Goal: Navigation & Orientation: Find specific page/section

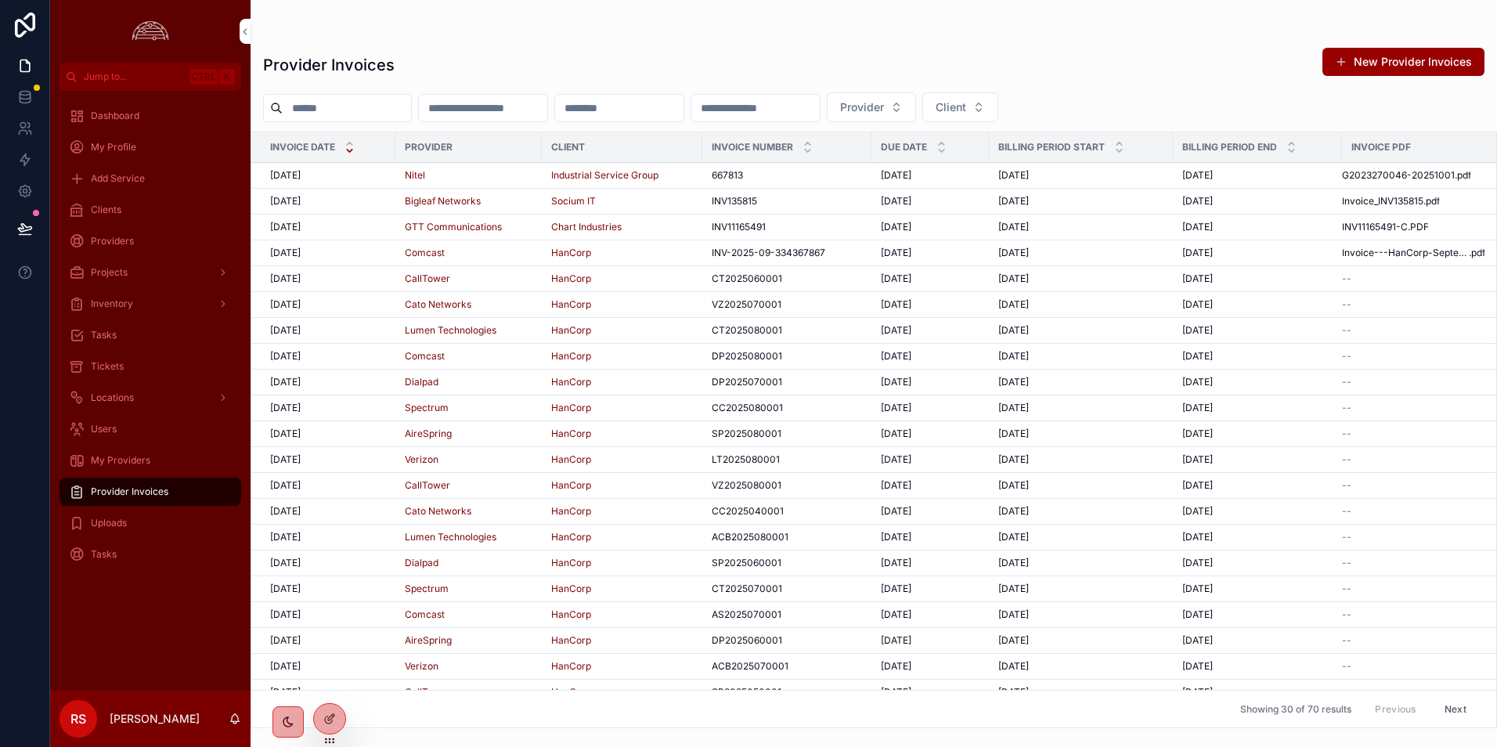
click at [957, 44] on div "Provider Invoices New Provider Invoices Provider Client Invoice Date Provider C…" at bounding box center [873, 383] width 1246 height 690
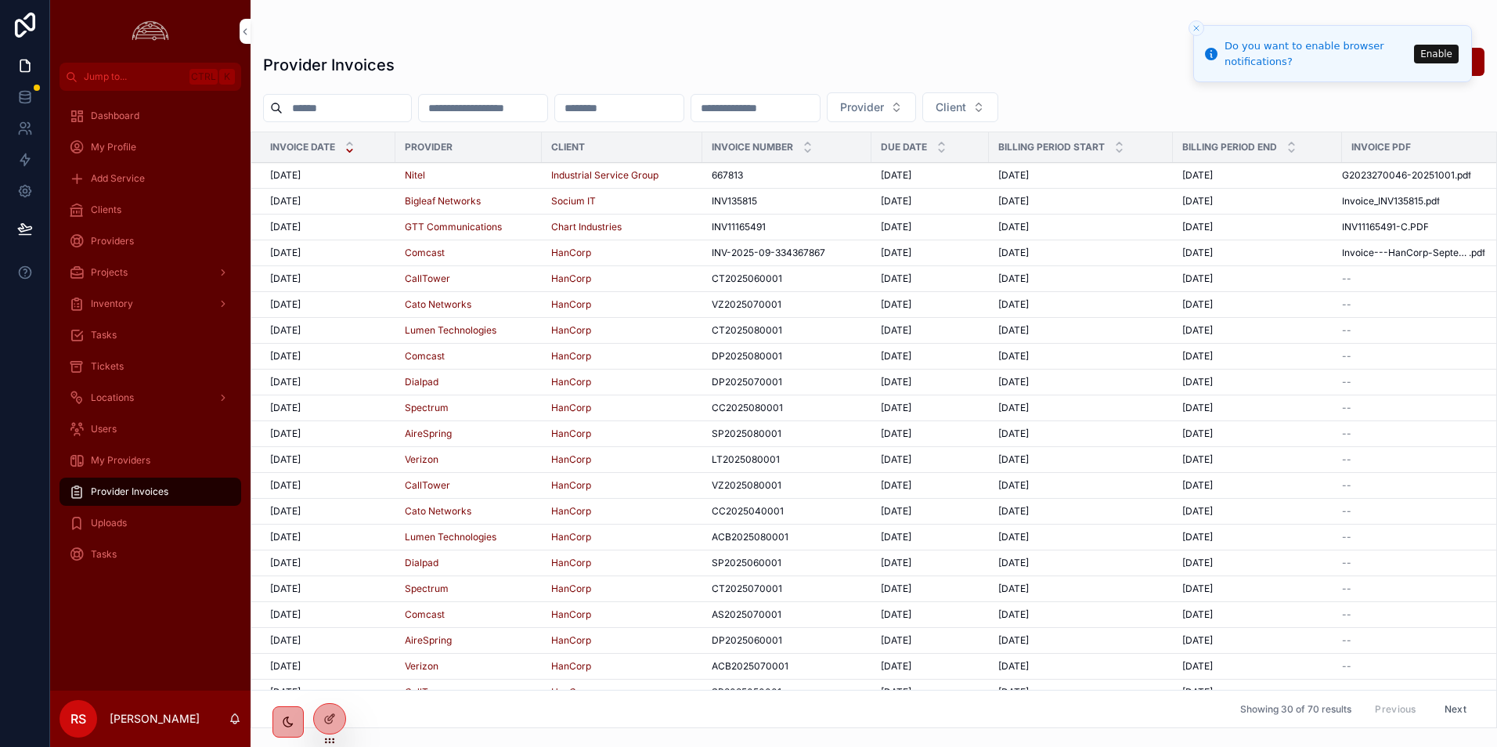
drag, startPoint x: 137, startPoint y: 204, endPoint x: 416, endPoint y: 197, distance: 279.5
click at [138, 204] on div "Clients" at bounding box center [150, 209] width 163 height 25
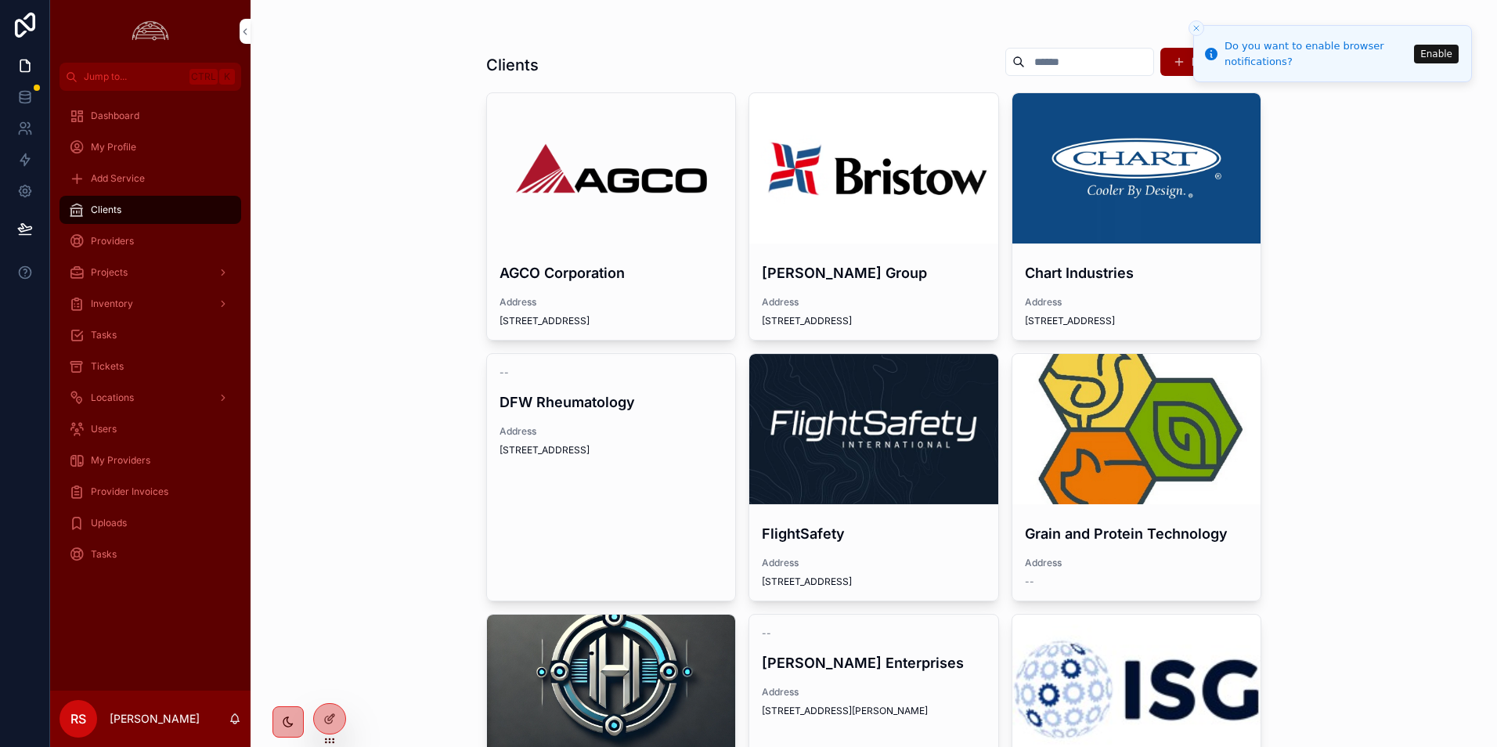
click at [1085, 217] on div "scrollable content" at bounding box center [1136, 168] width 249 height 150
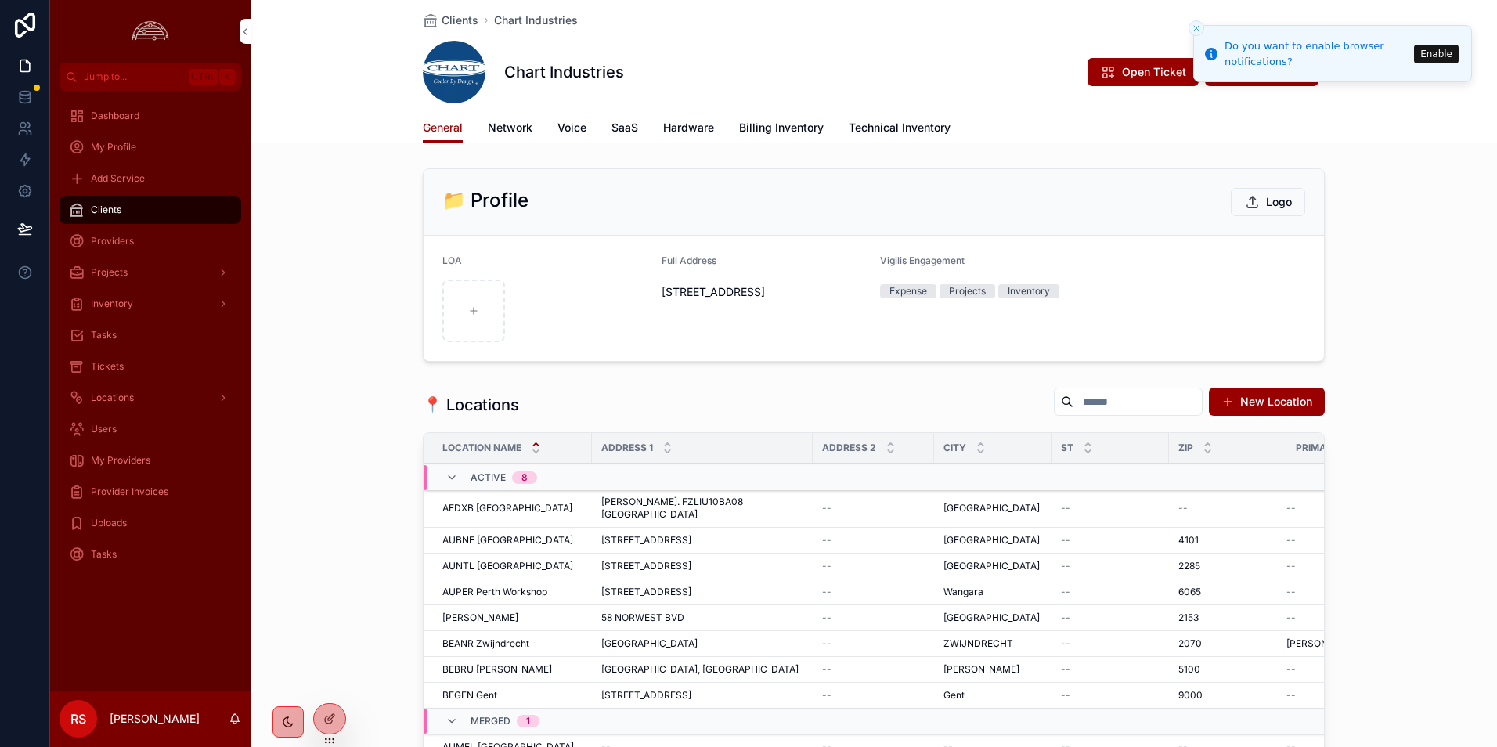
click at [512, 124] on span "Network" at bounding box center [510, 128] width 45 height 16
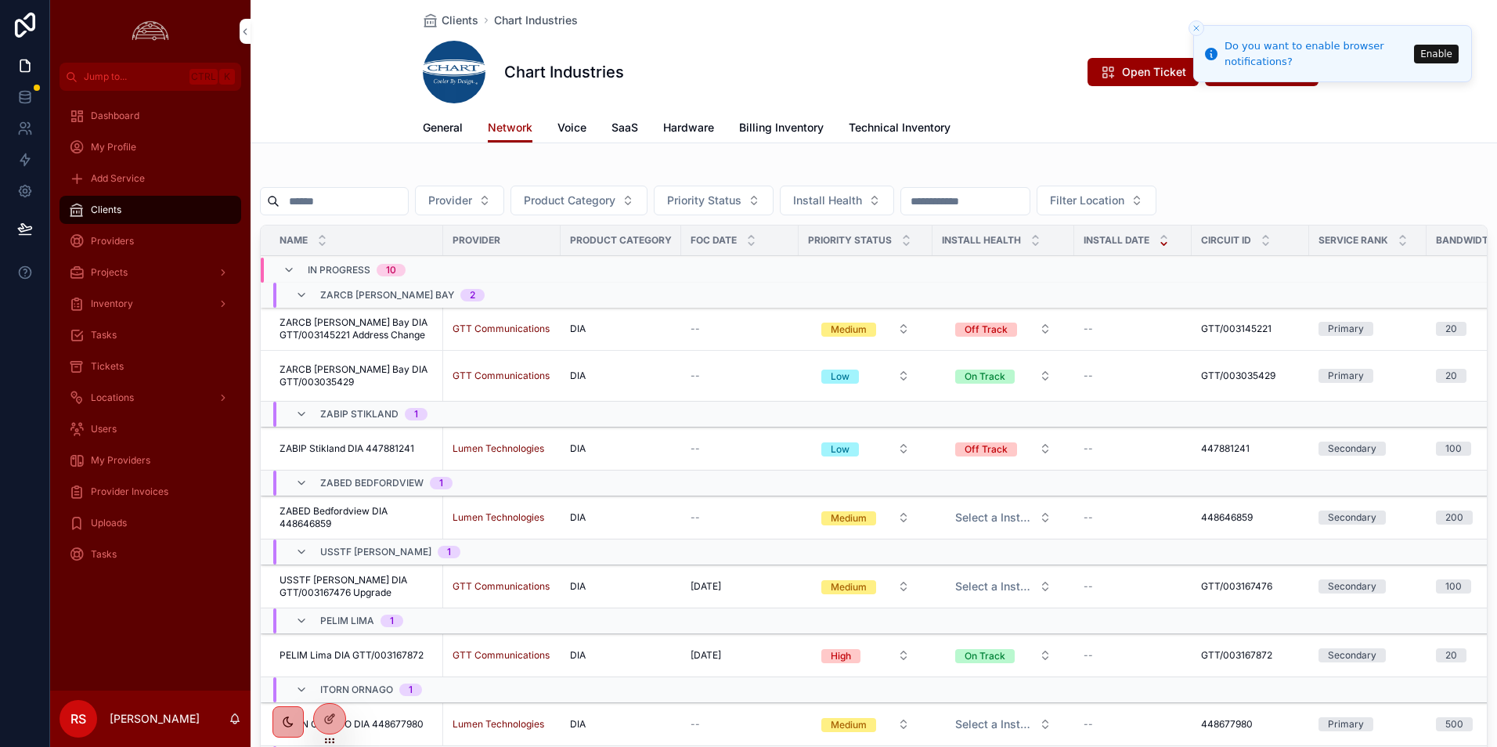
click at [339, 201] on input "scrollable content" at bounding box center [343, 201] width 128 height 22
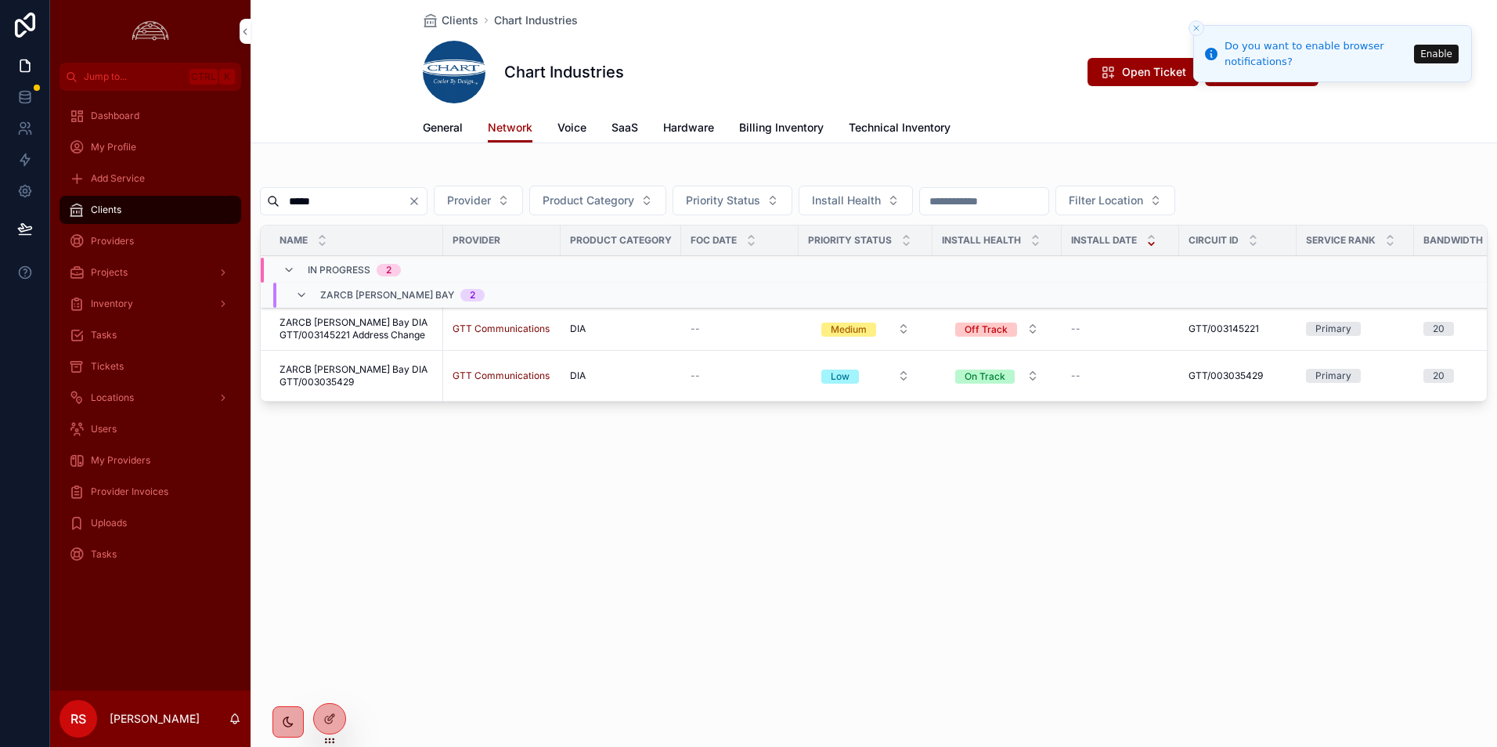
type input "*****"
click at [362, 330] on span "ZARCB [PERSON_NAME] Bay DIA GTT/003145221 Address Change" at bounding box center [356, 328] width 154 height 25
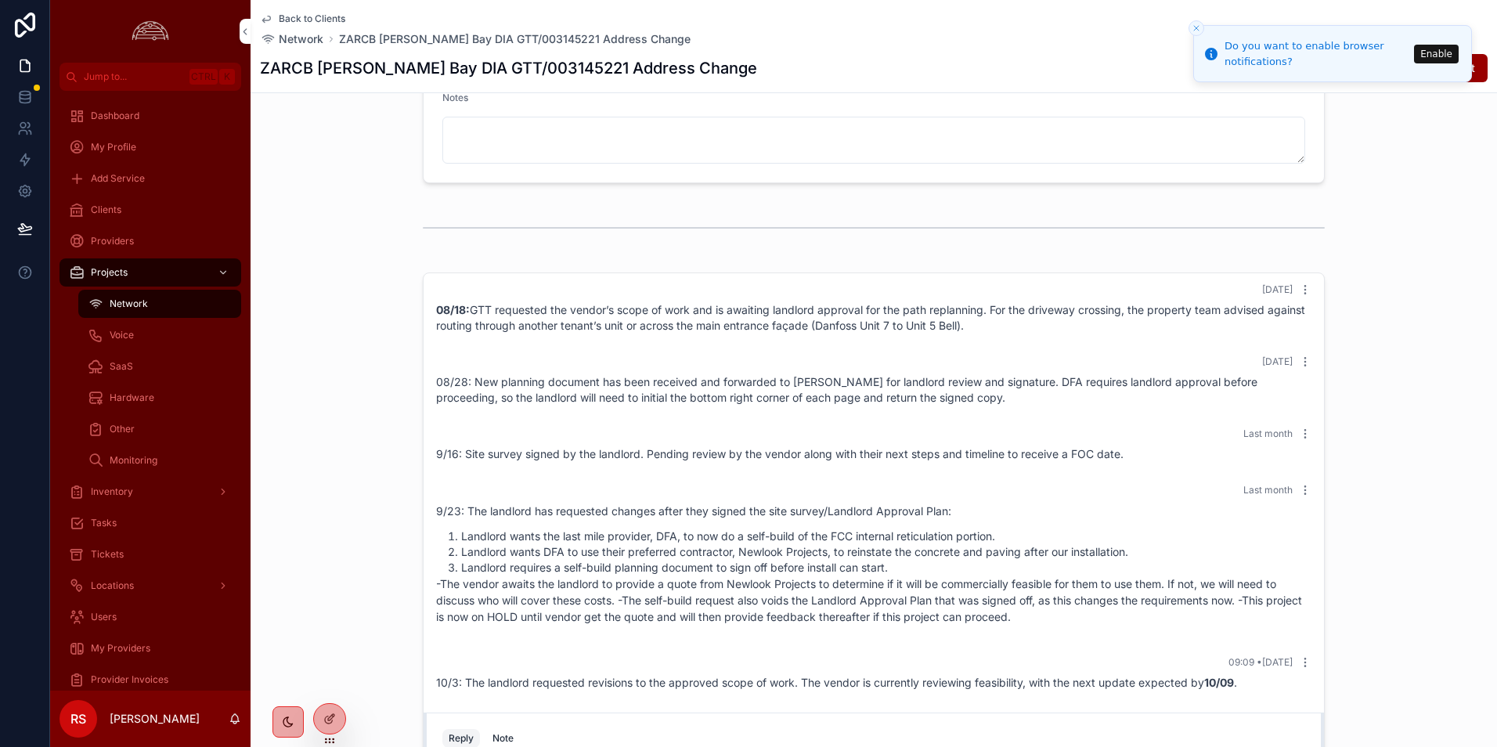
scroll to position [1691, 0]
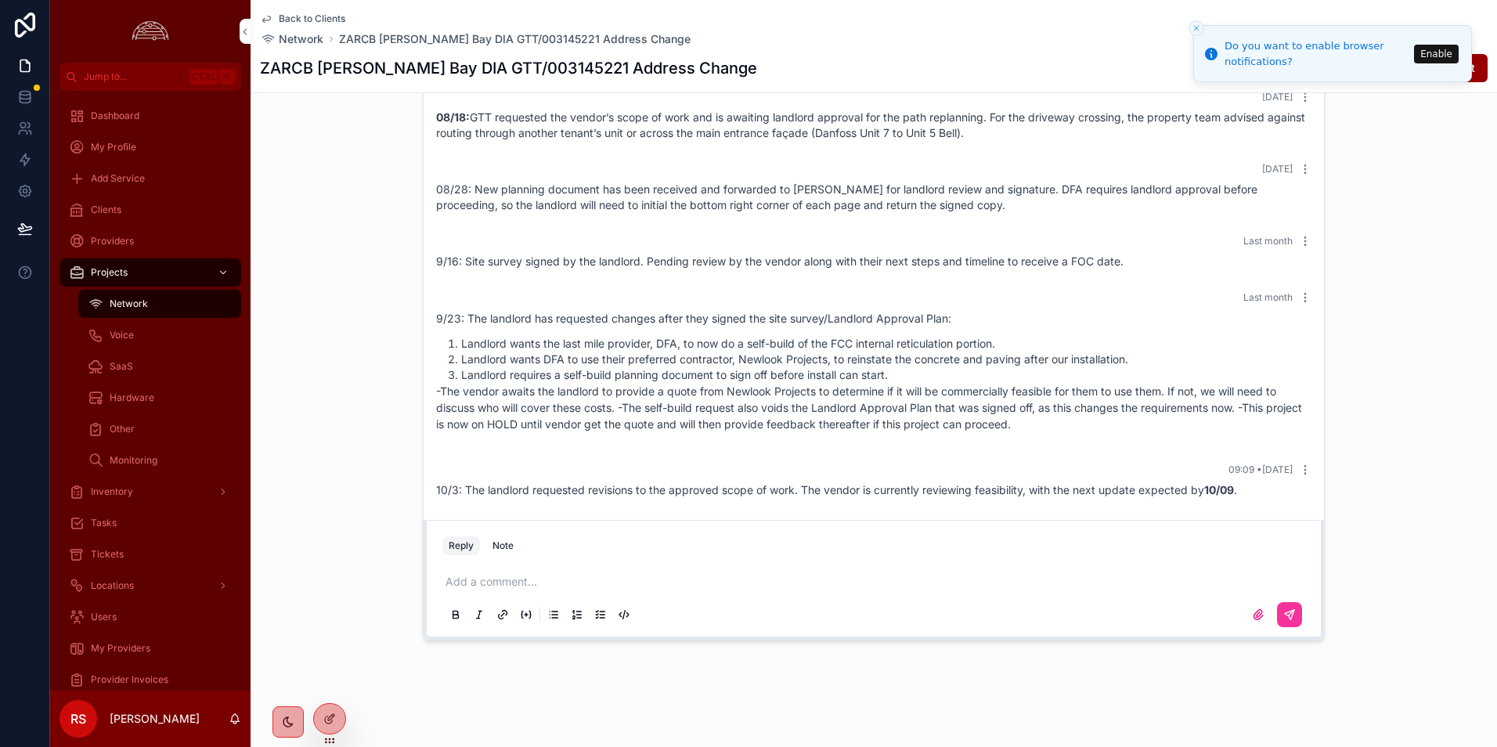
click at [456, 577] on p "scrollable content" at bounding box center [876, 582] width 863 height 16
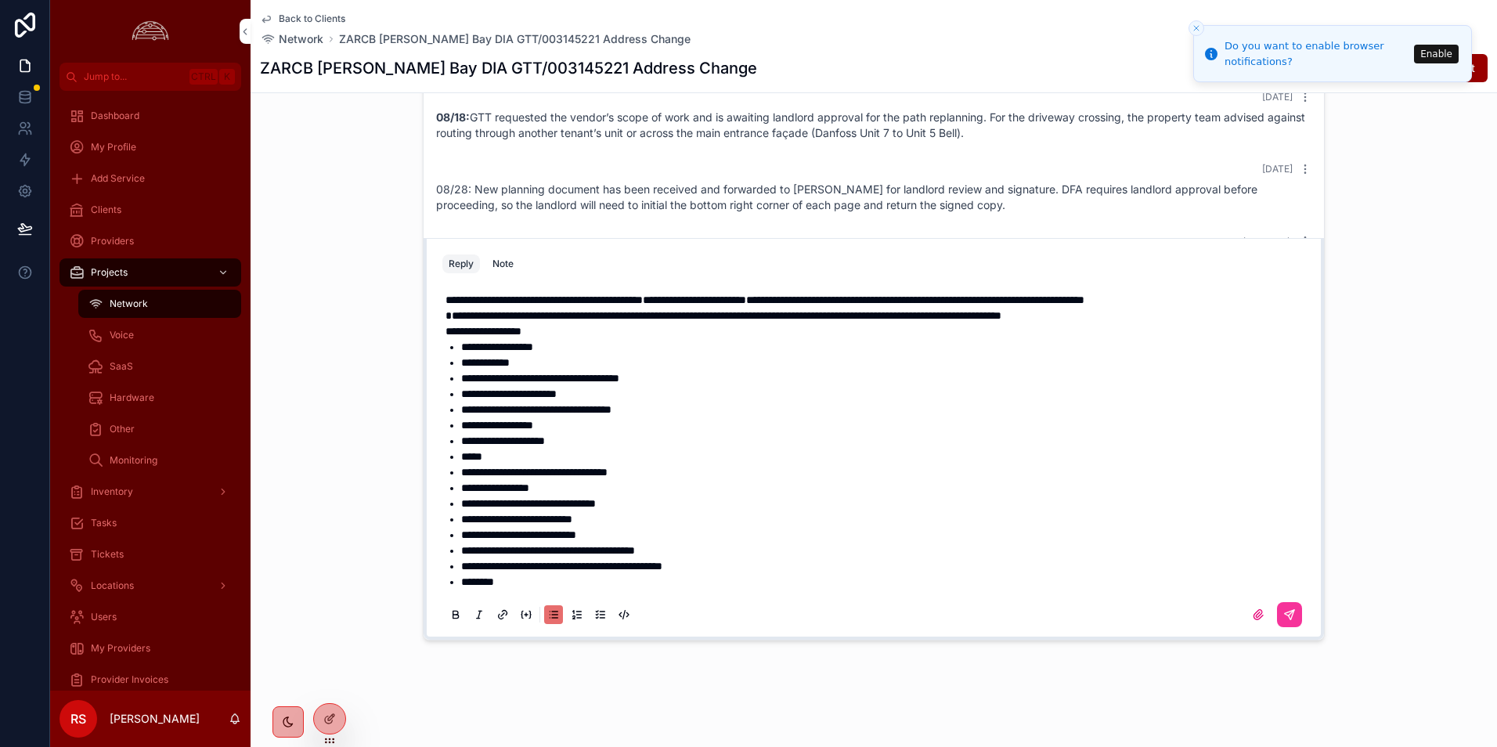
click at [1290, 611] on button "scrollable content" at bounding box center [1289, 614] width 25 height 25
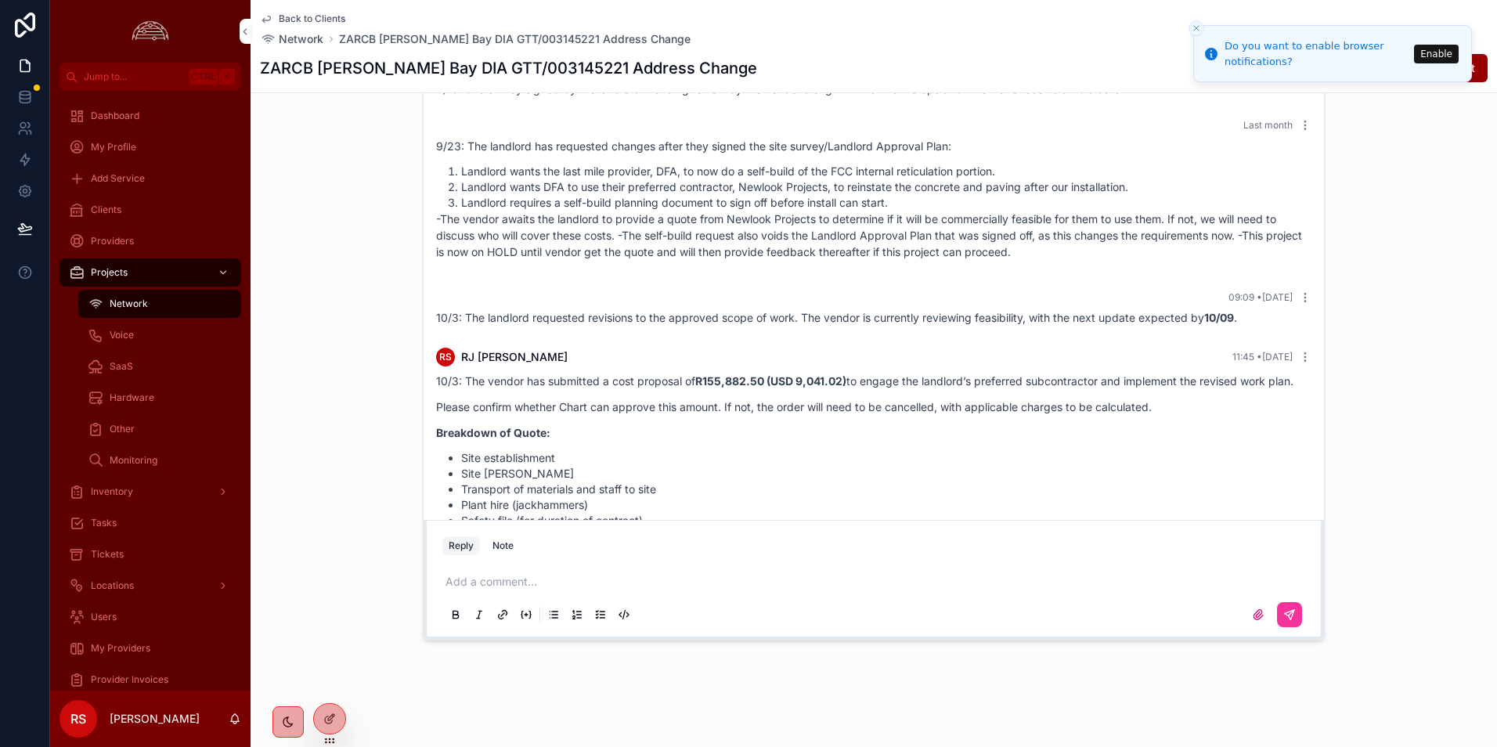
scroll to position [885, 0]
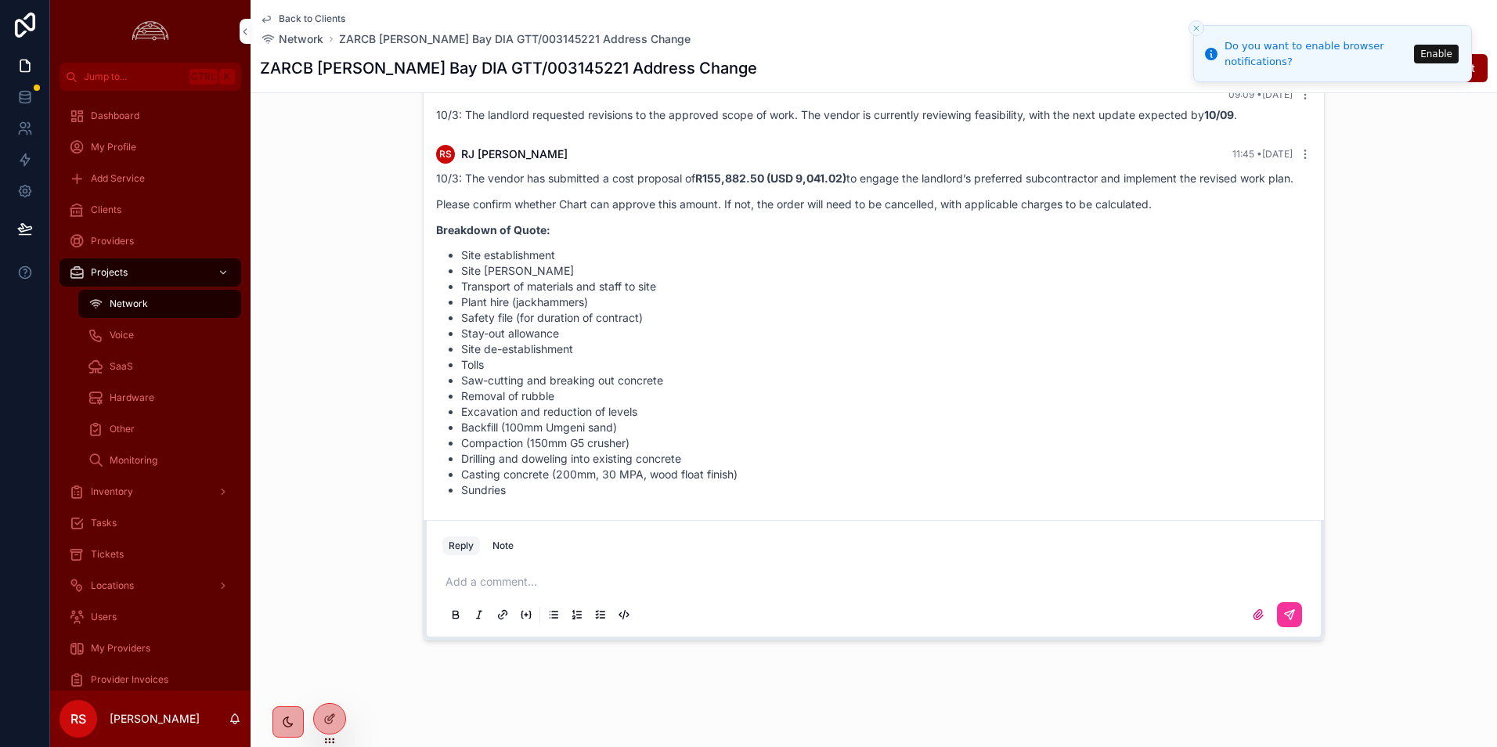
click at [1192, 34] on button "Close toast" at bounding box center [1196, 28] width 16 height 16
